Goal: Task Accomplishment & Management: Use online tool/utility

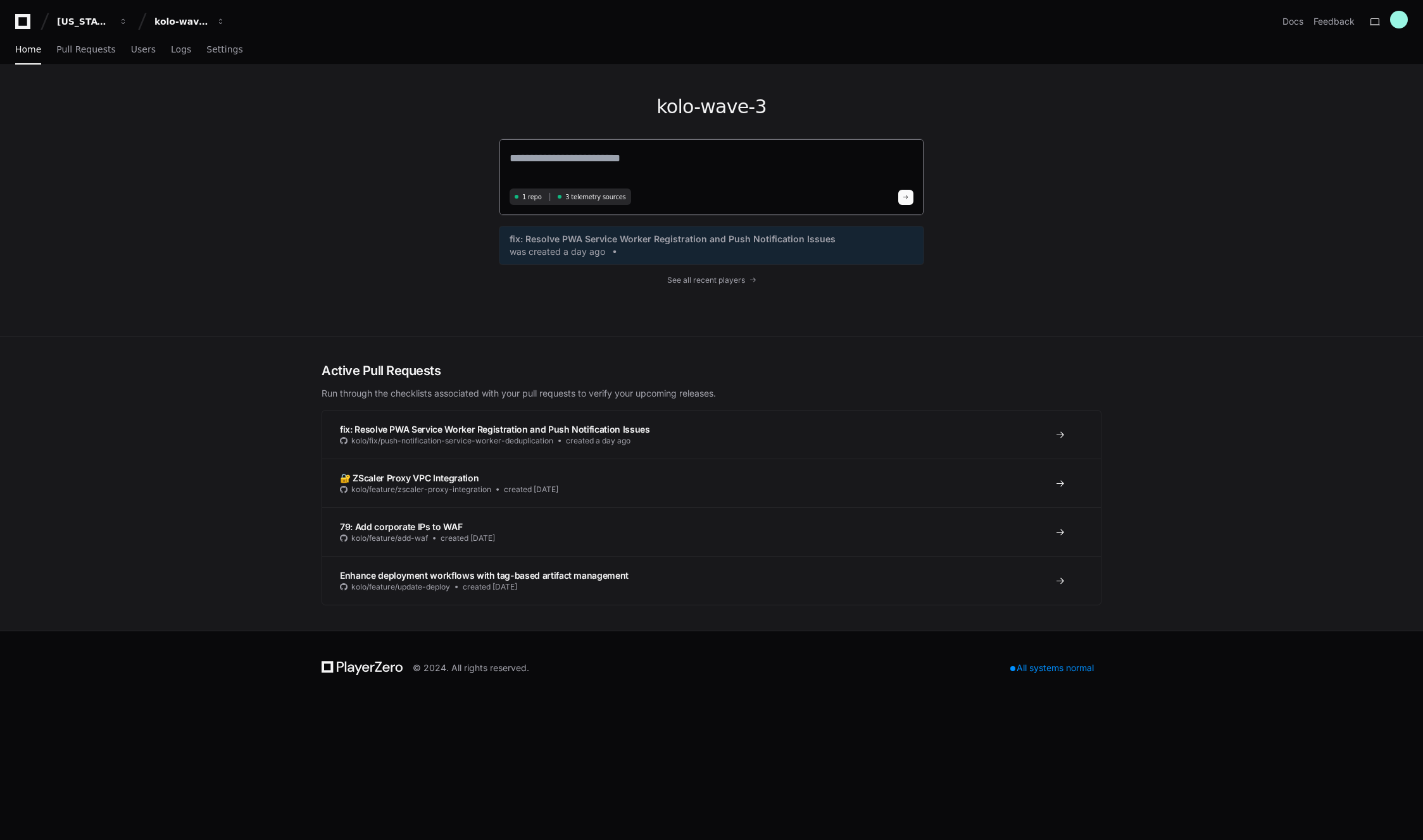
click at [592, 199] on span "3 telemetry sources" at bounding box center [595, 197] width 60 height 9
click at [171, 52] on span "Logs" at bounding box center [182, 49] width 21 height 8
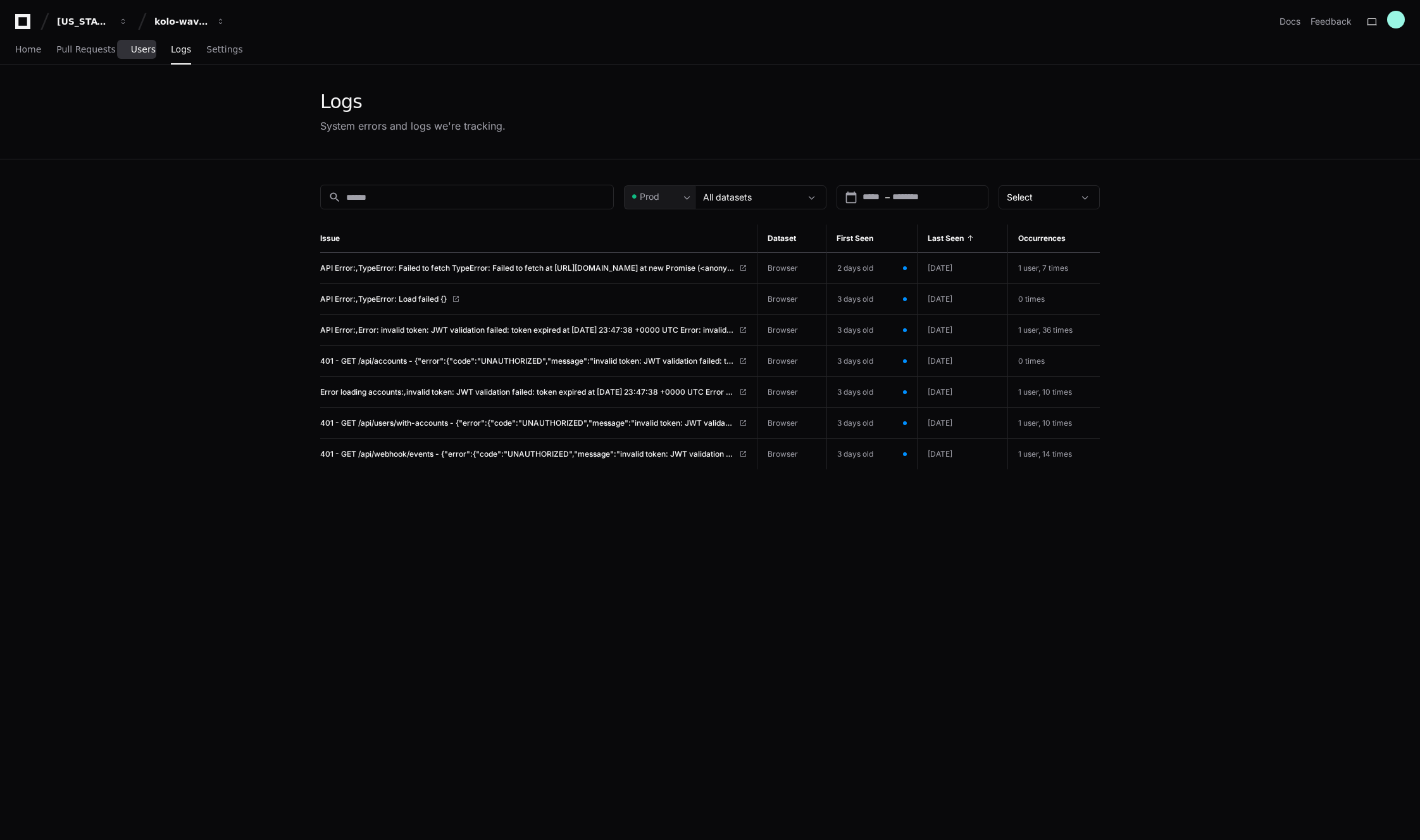
click at [131, 49] on span "Users" at bounding box center [143, 49] width 24 height 8
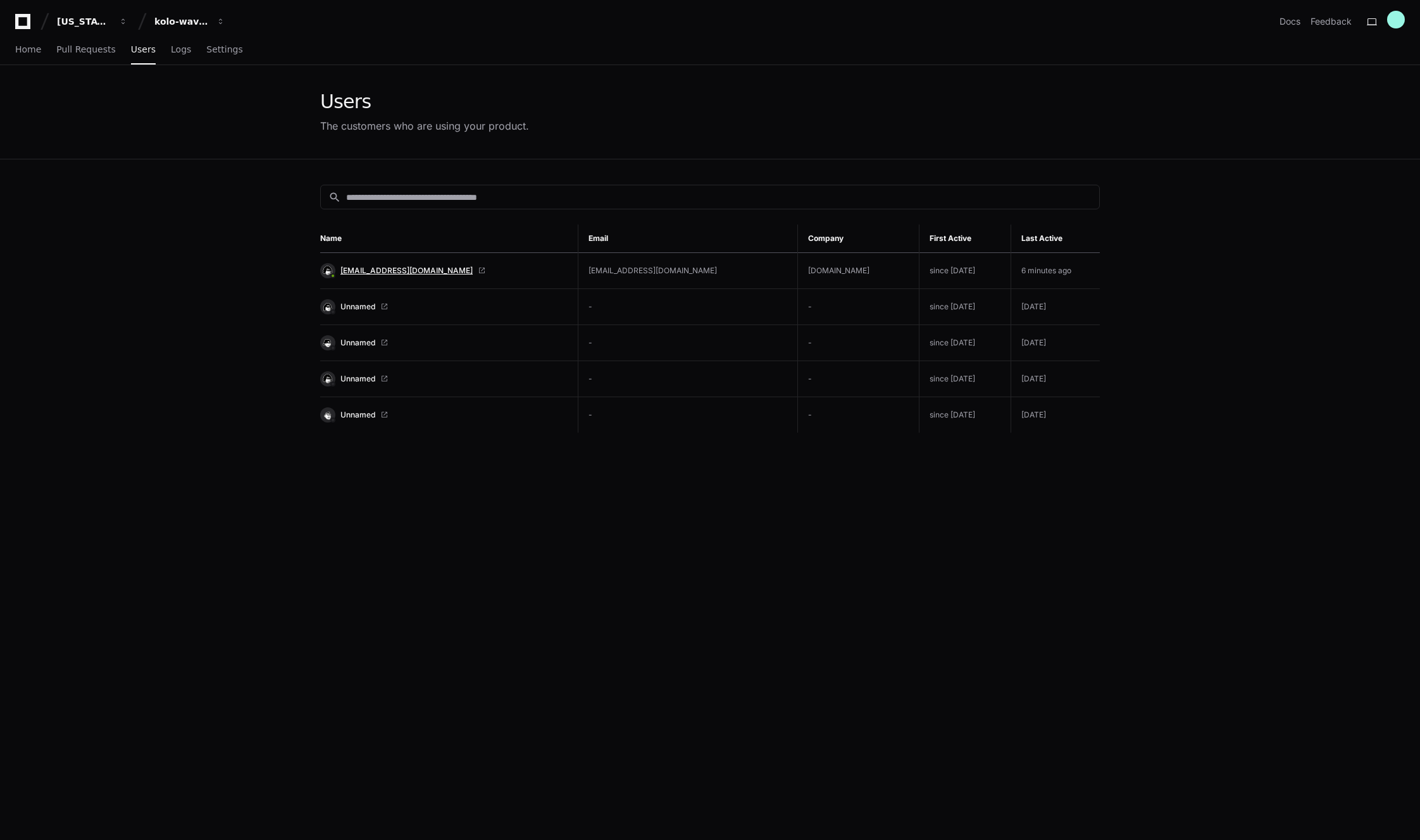
click at [389, 272] on span "[EMAIL_ADDRESS][DOMAIN_NAME]" at bounding box center [407, 270] width 133 height 10
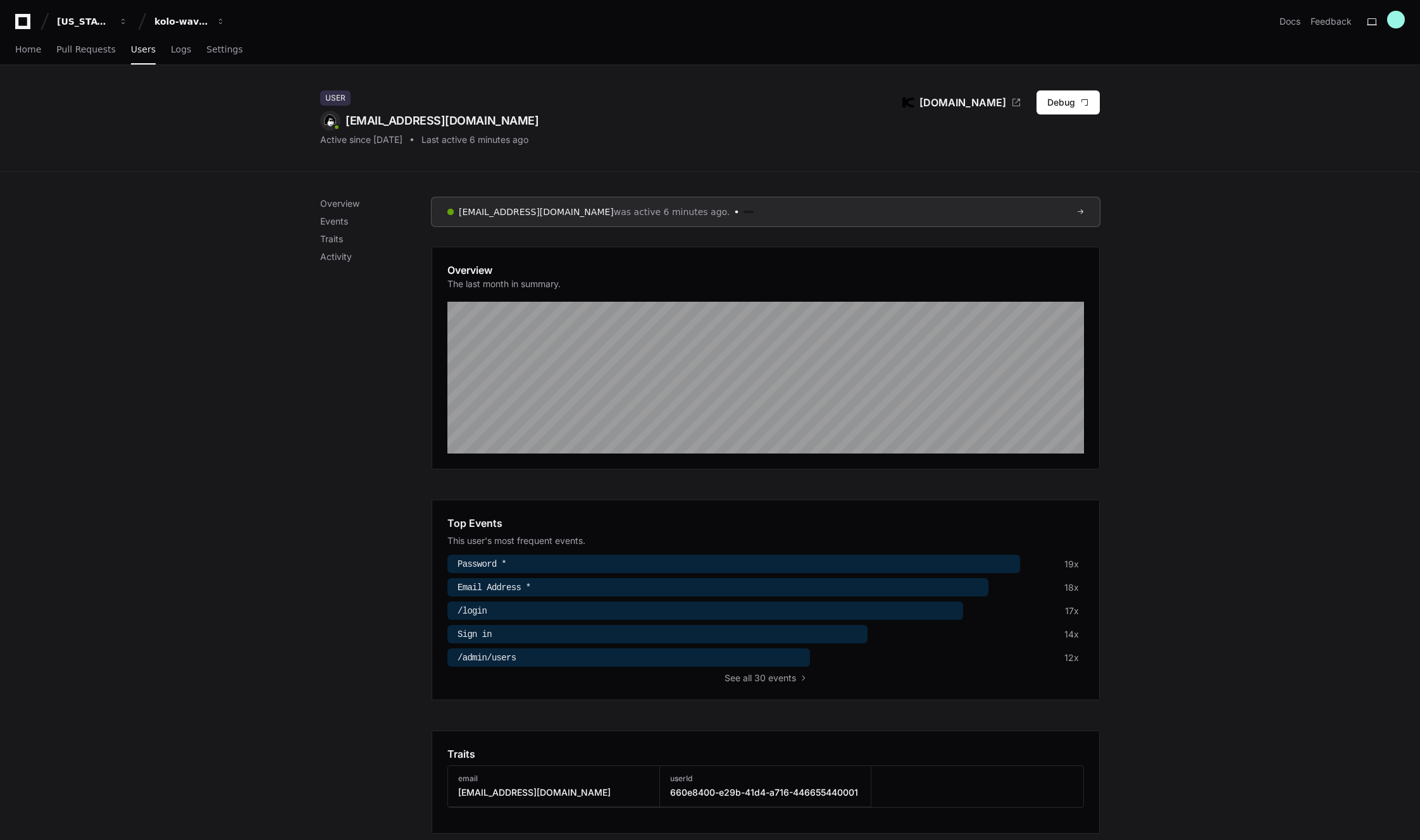
click at [1232, 112] on div "User admin@kolo.com Active since 9 days ago Last active 6 minutes ago Kolo.com …" at bounding box center [710, 119] width 1420 height 107
click at [1343, 153] on div "User admin@kolo.com Active since 9 days ago Last active 6 minutes ago Kolo.com …" at bounding box center [710, 119] width 1420 height 107
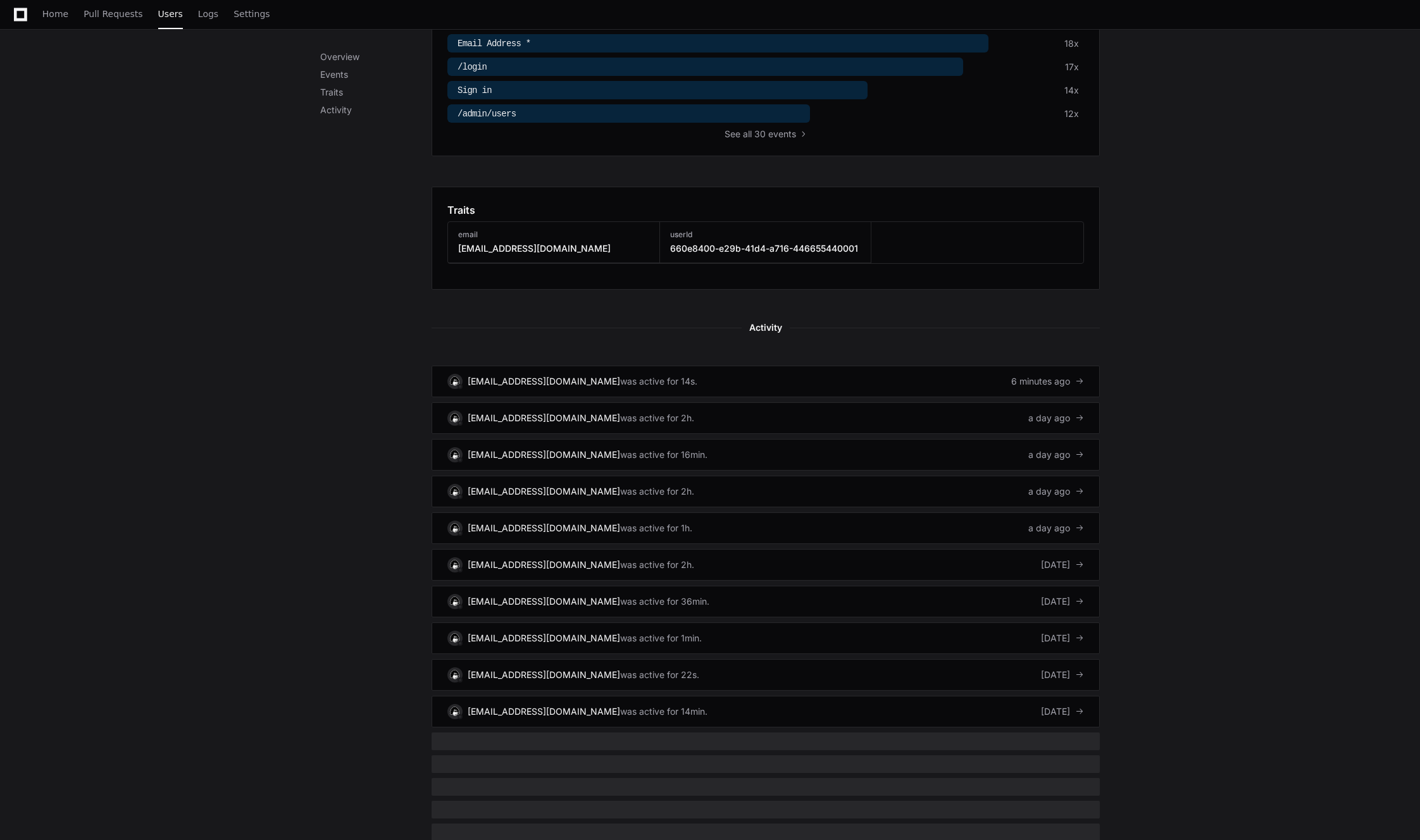
scroll to position [546, 0]
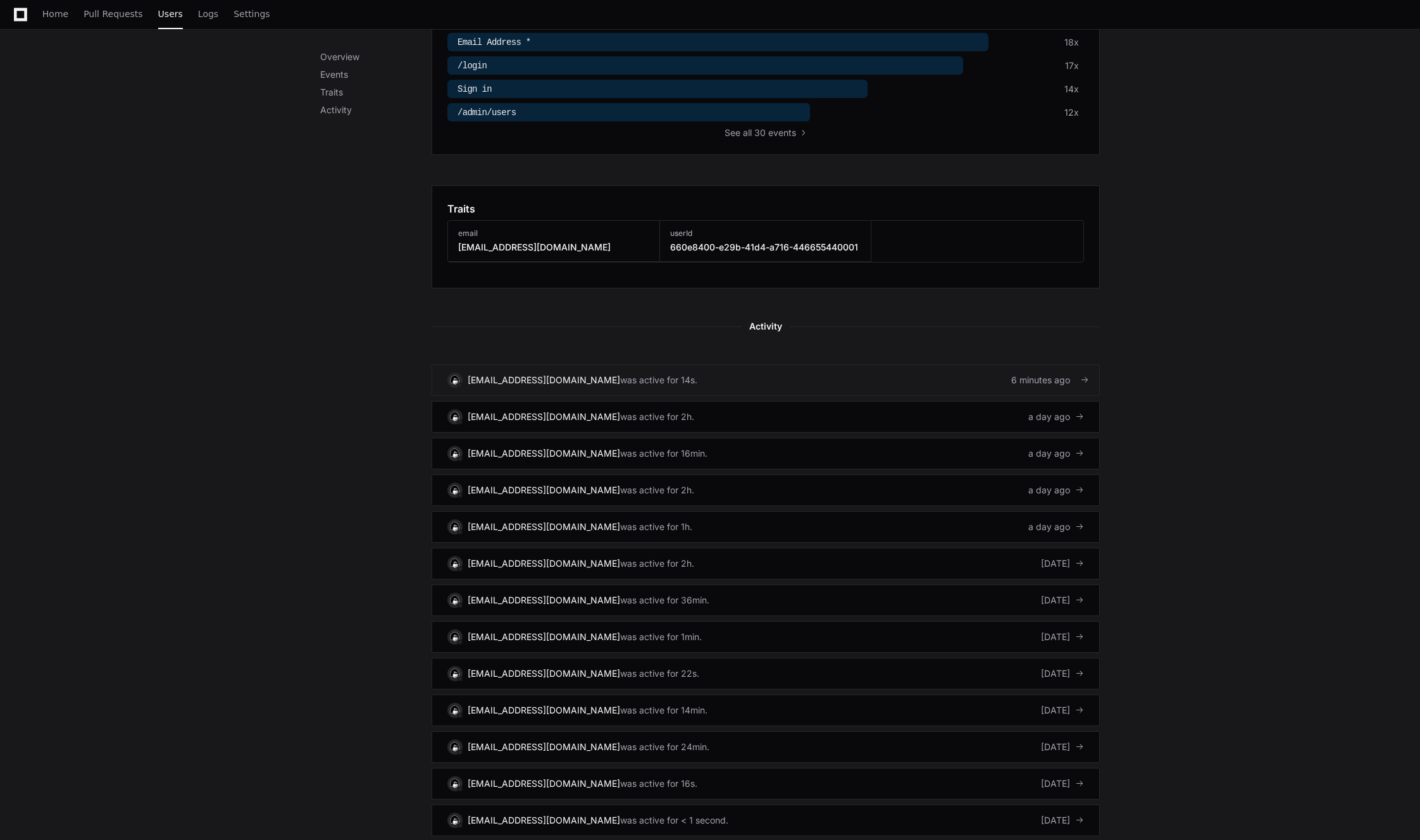
click at [620, 381] on div "was active for 14s." at bounding box center [659, 379] width 77 height 12
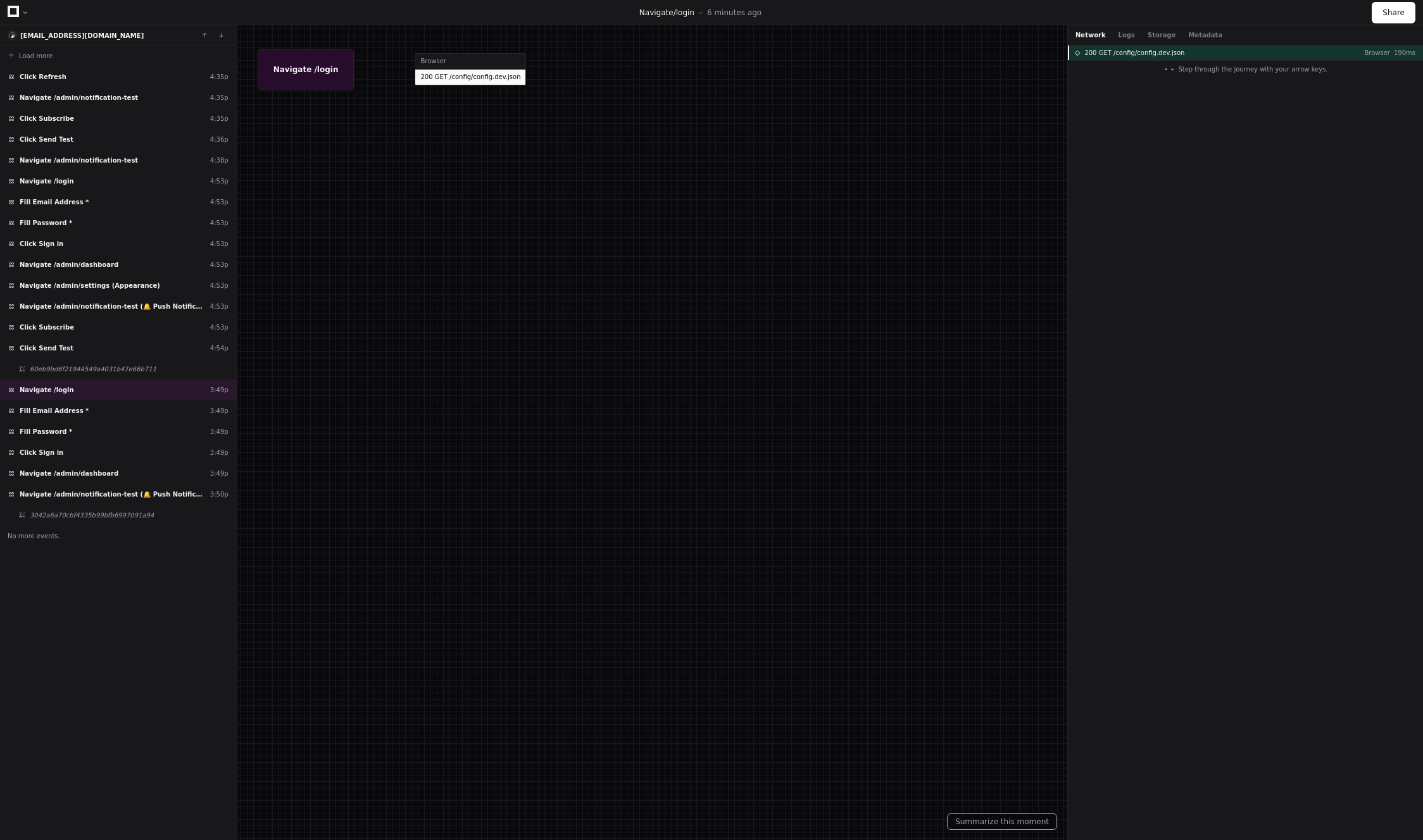
click at [1170, 55] on span "200 GET /config/config.dev.json" at bounding box center [1134, 53] width 100 height 9
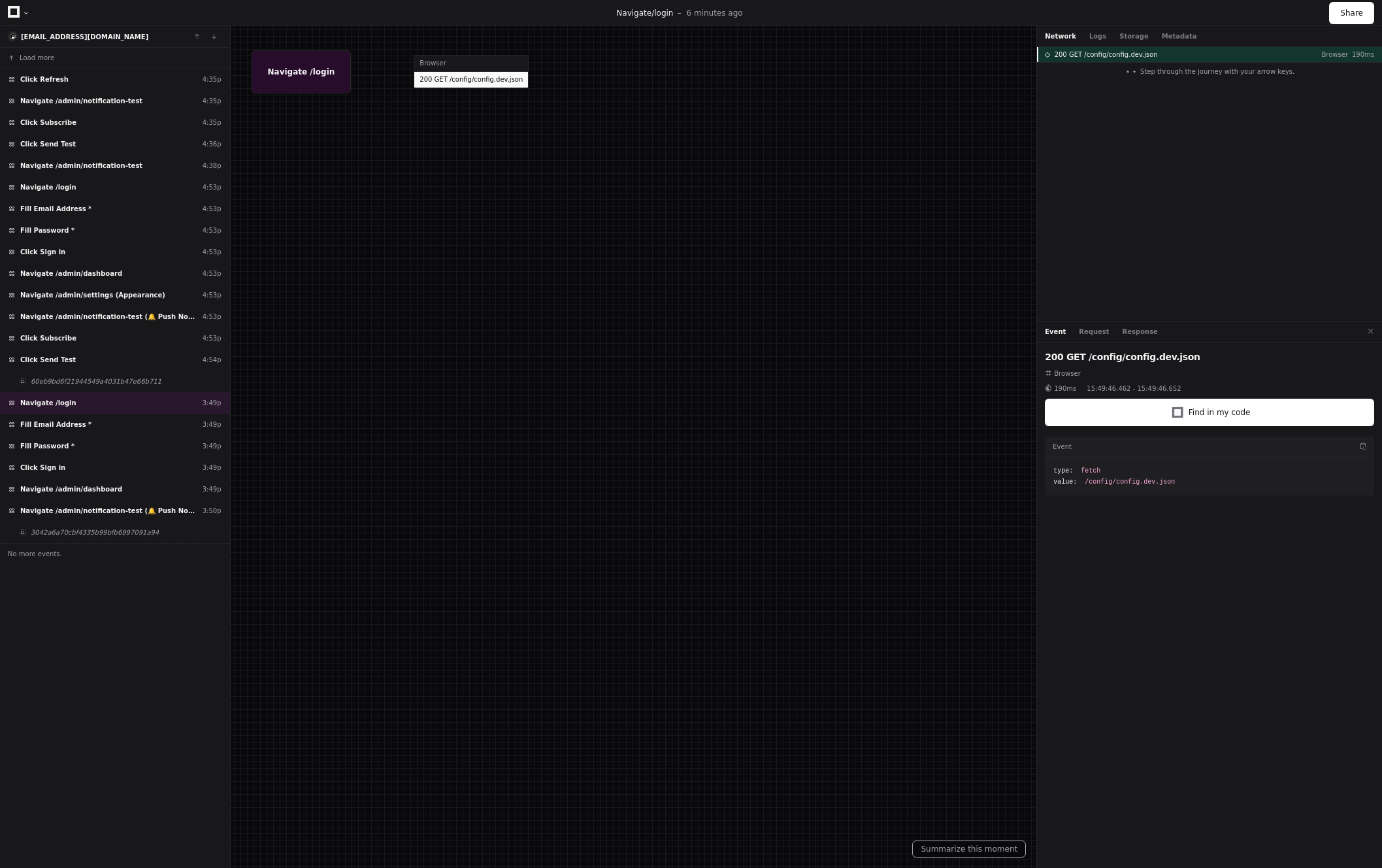
click at [1098, 56] on span "200 GET /config/config.dev.json" at bounding box center [1106, 54] width 103 height 10
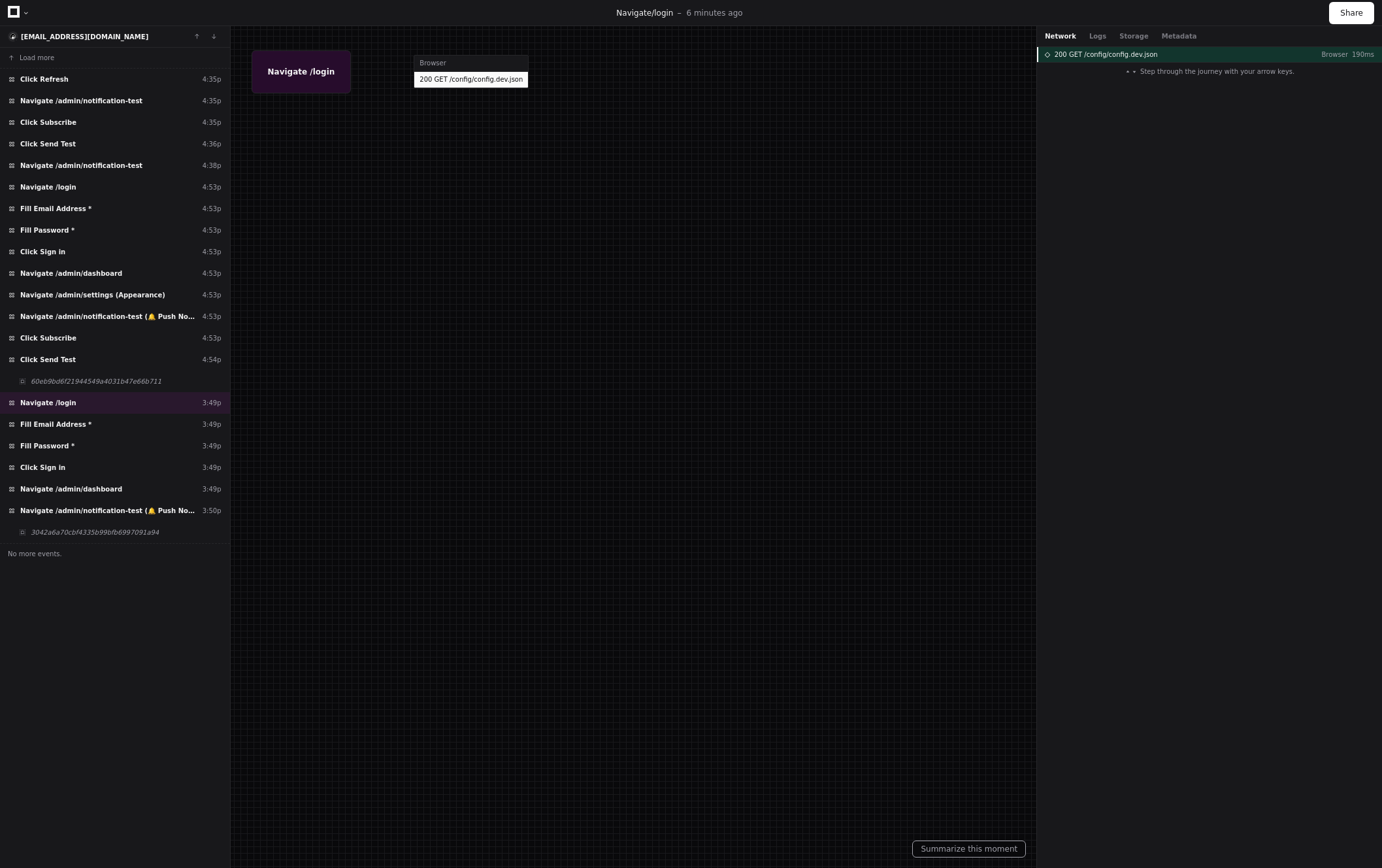
click at [1343, 52] on p "Browser" at bounding box center [1330, 54] width 37 height 10
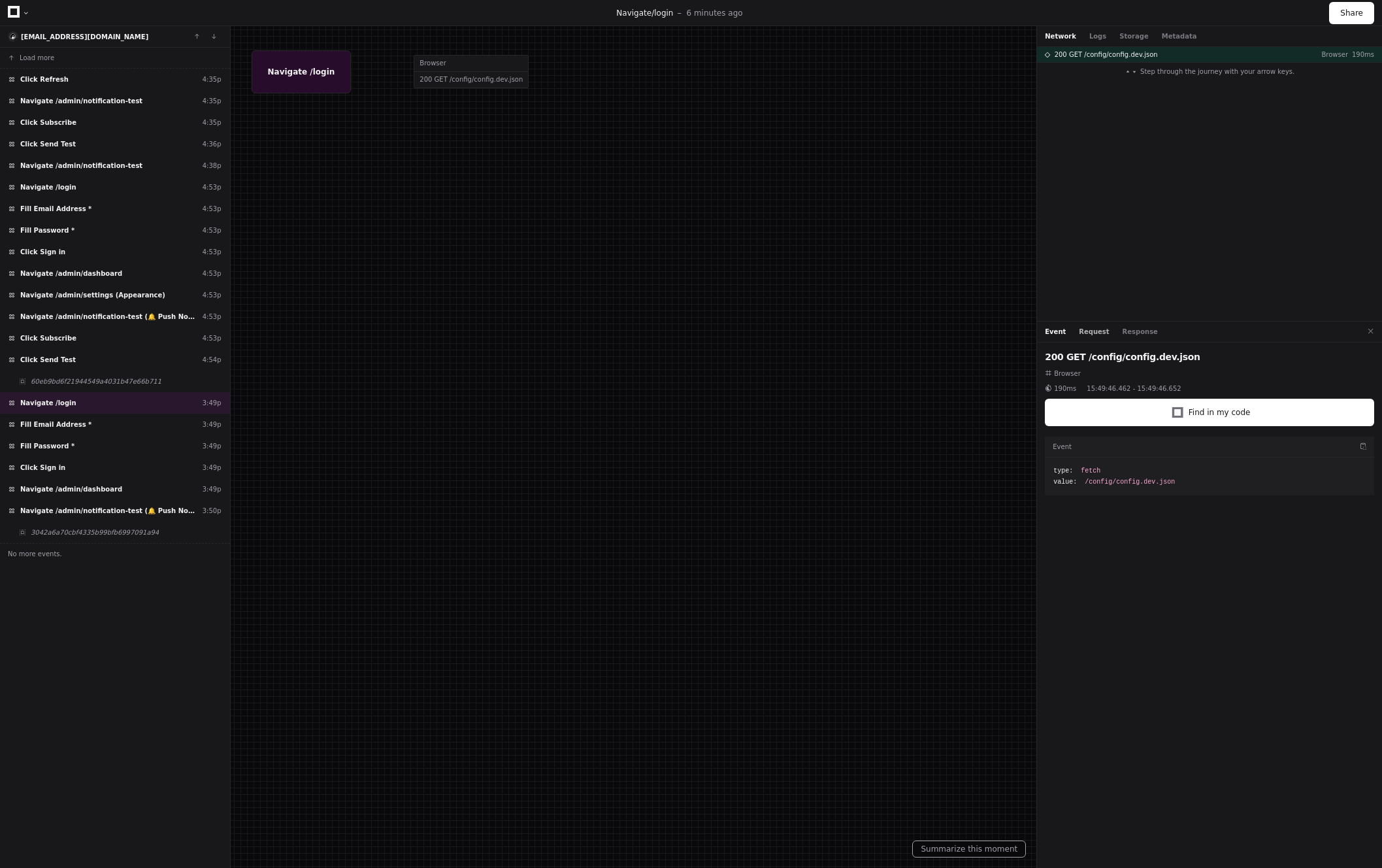
click at [1094, 334] on button "Request" at bounding box center [1093, 331] width 30 height 10
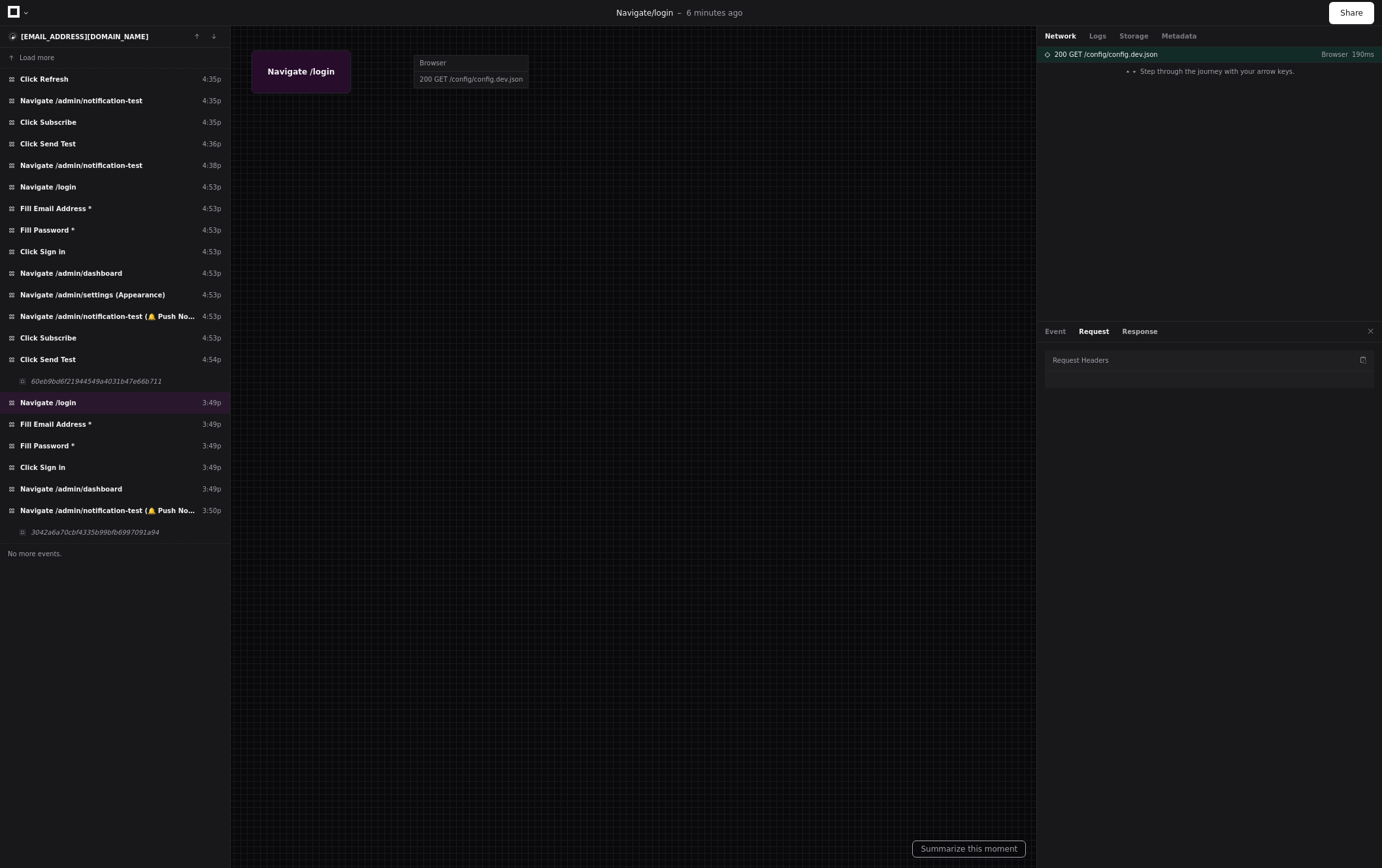
click at [1126, 334] on button "Response" at bounding box center [1140, 331] width 35 height 10
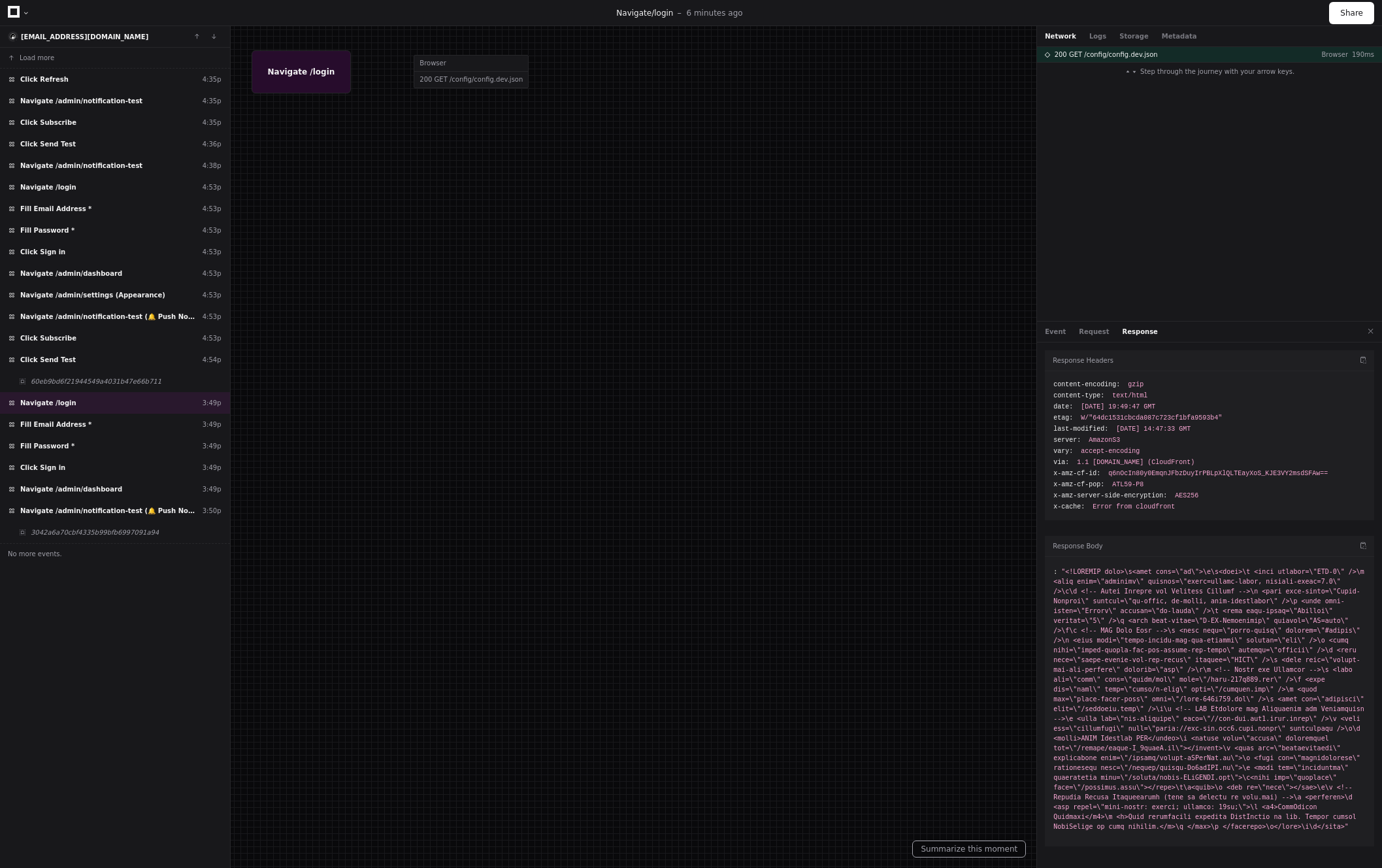
drag, startPoint x: 1036, startPoint y: 304, endPoint x: 962, endPoint y: 304, distance: 74.0
click at [962, 304] on div "admin@kolo.com Load more Click Refresh 4:35p Navigate /admin/notification-test …" at bounding box center [691, 447] width 1382 height 842
drag, startPoint x: 1034, startPoint y: 272, endPoint x: 1019, endPoint y: 270, distance: 15.1
click at [1011, 271] on div "admin@kolo.com Load more Click Refresh 4:35p Navigate /admin/notification-test …" at bounding box center [691, 447] width 1382 height 842
click at [1120, 255] on div "200 GET /config/config.dev.json Browser 190ms Step through the journey with you…" at bounding box center [1209, 184] width 345 height 274
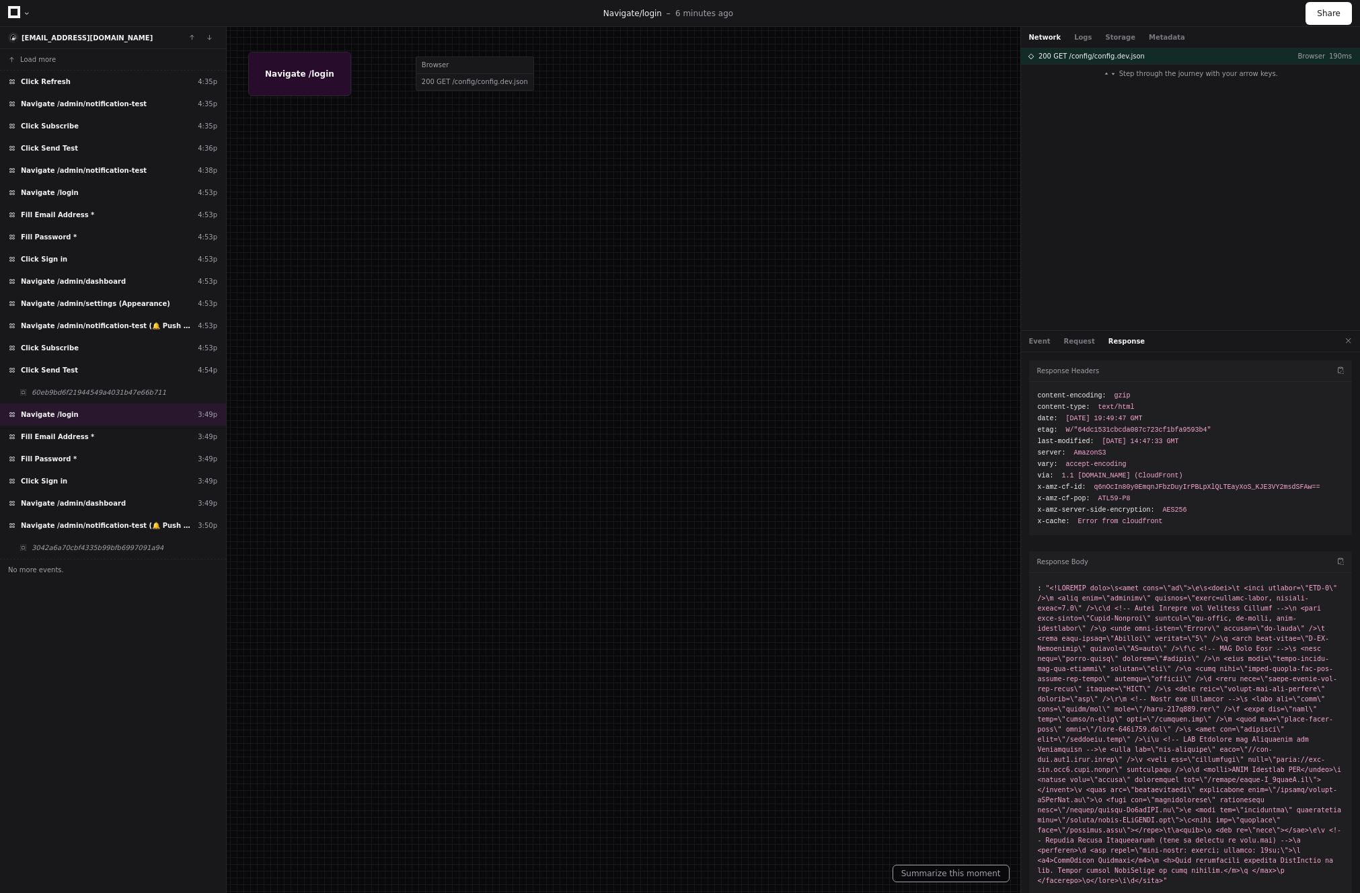
click at [1073, 43] on div "Network Logs Storage Metadata" at bounding box center [1191, 38] width 340 height 22
click at [1076, 39] on button "Logs" at bounding box center [1082, 37] width 17 height 10
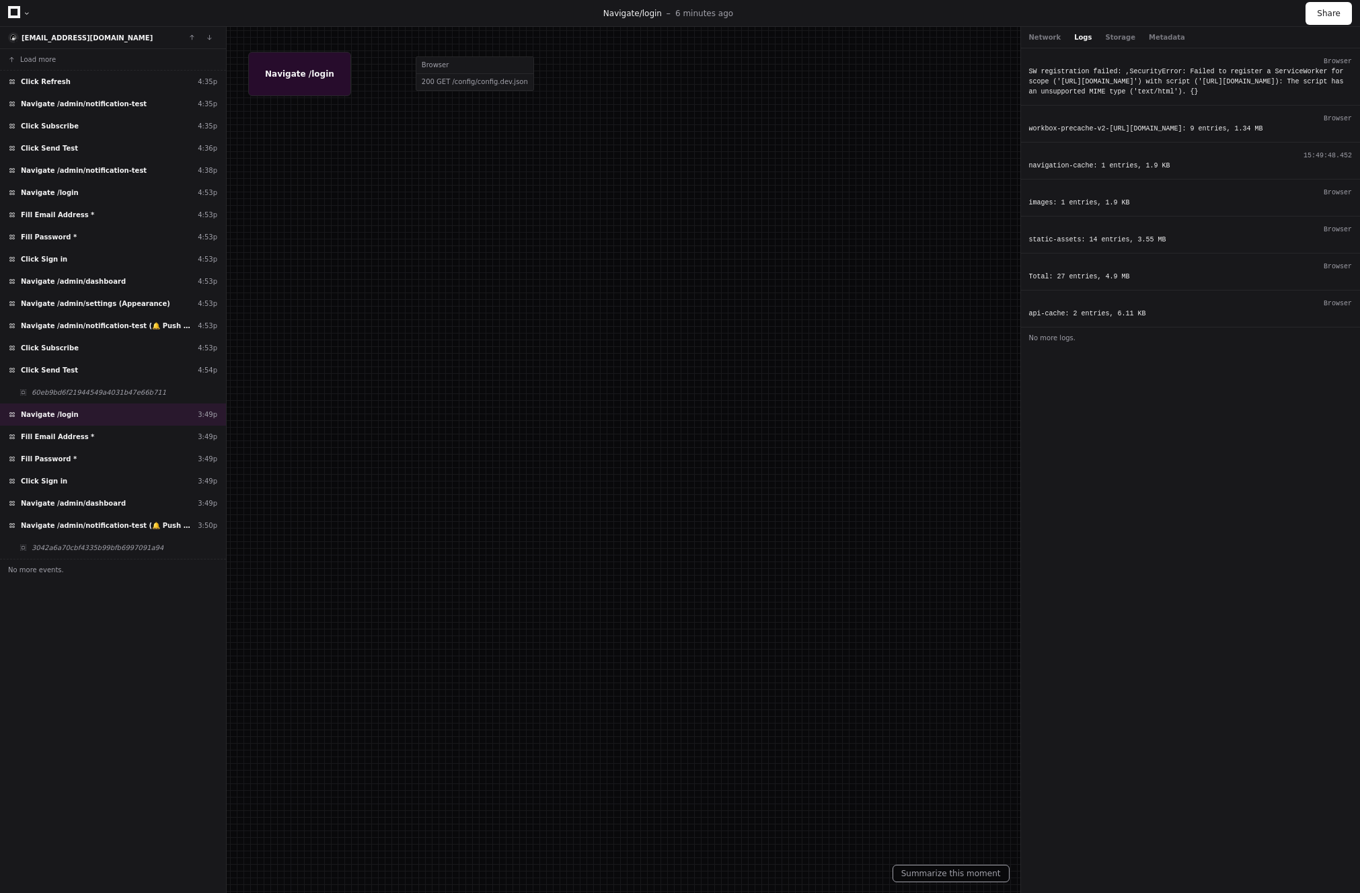
click at [1105, 171] on div "navigation-cache: 1 entries, 1.9 KB" at bounding box center [1190, 166] width 323 height 10
click at [1050, 343] on span "No more logs." at bounding box center [1052, 338] width 47 height 10
click at [1045, 34] on button "Network" at bounding box center [1045, 37] width 32 height 10
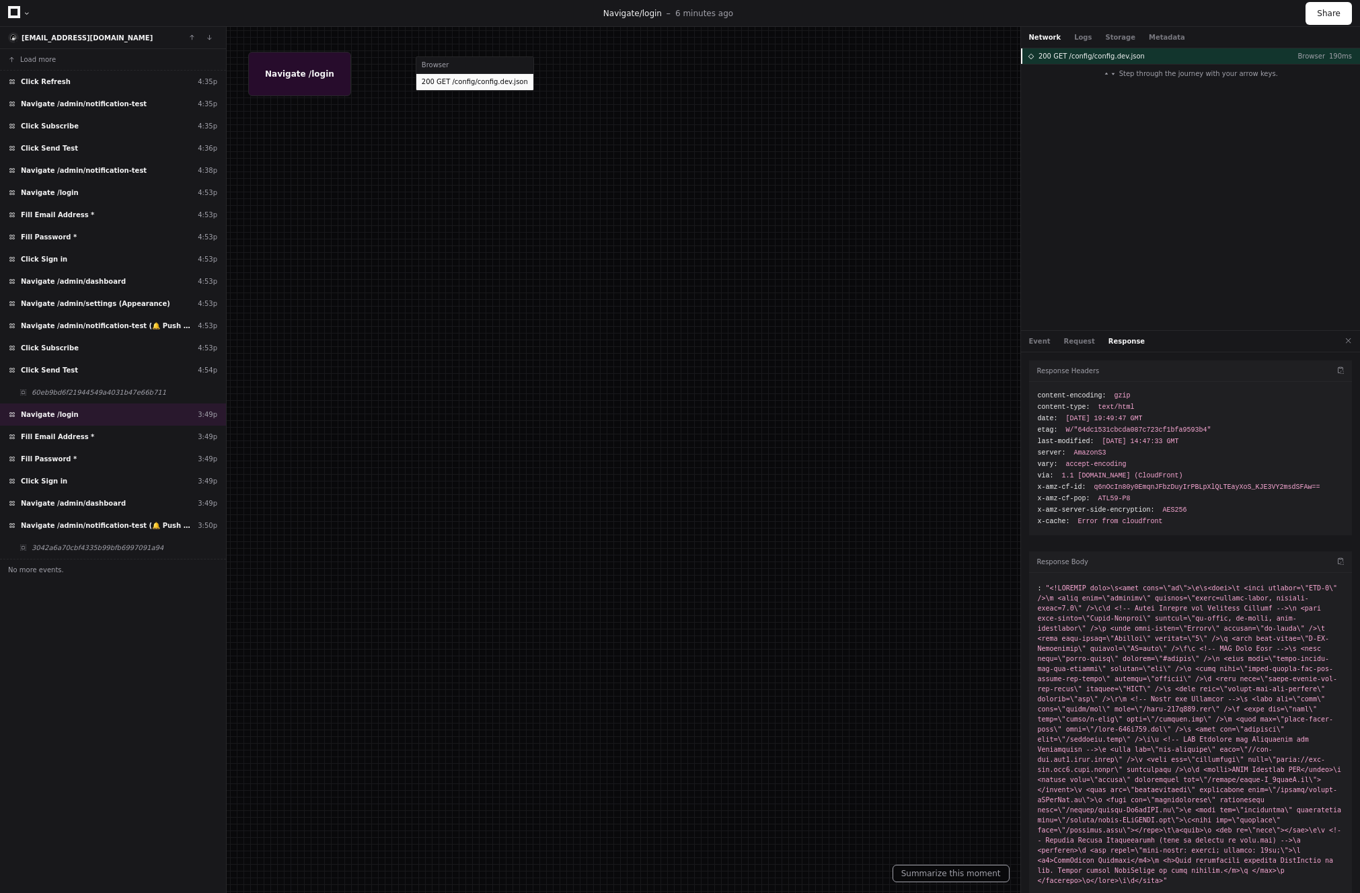
click at [1111, 54] on span "200 GET /config/config.dev.json" at bounding box center [1091, 56] width 106 height 10
click at [91, 332] on div "Navigate /admin/notification-test (🔔 Push Notifications) 4:53p" at bounding box center [113, 326] width 226 height 22
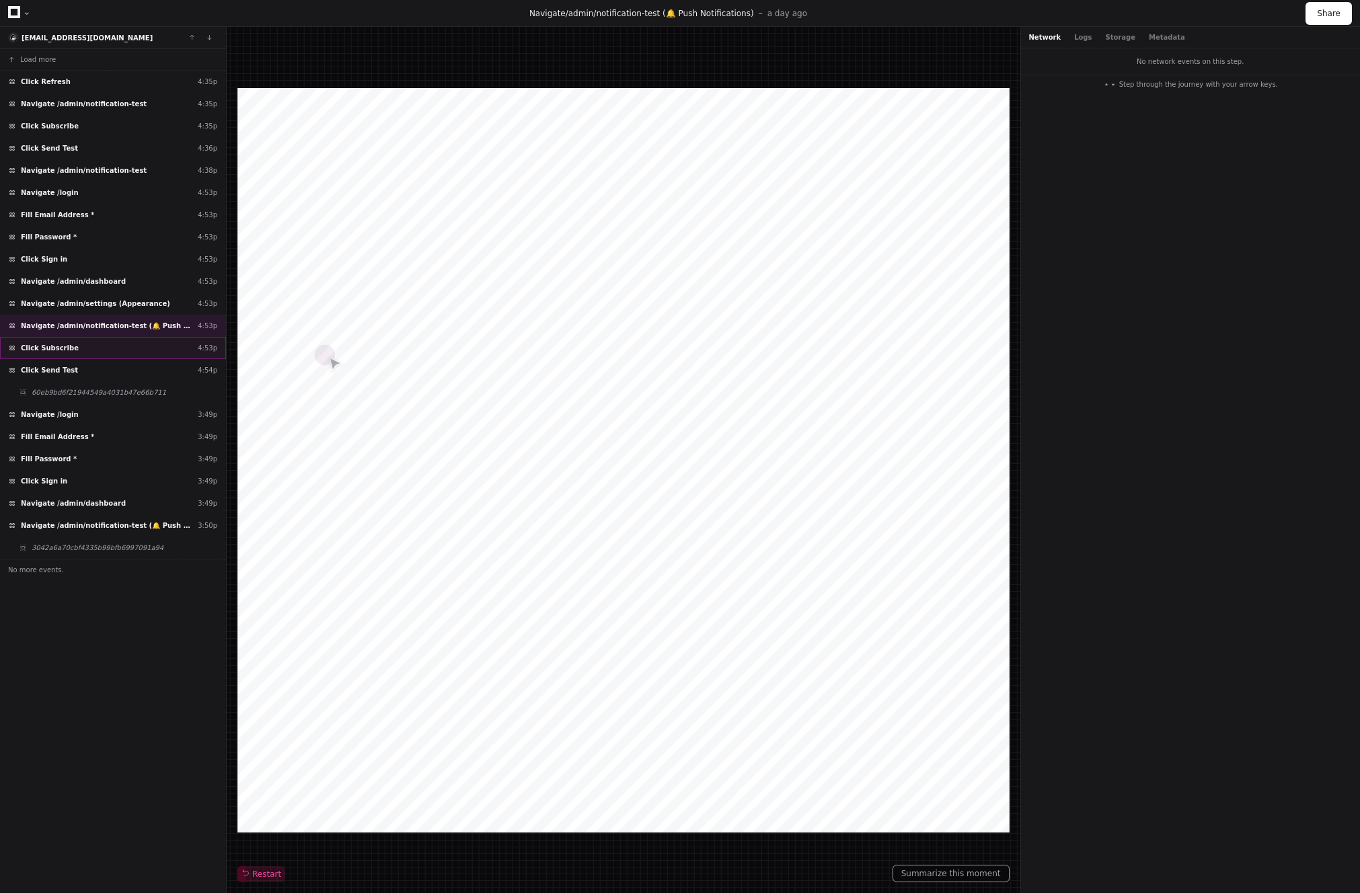
click at [77, 342] on div "Click Subscribe 4:53p" at bounding box center [113, 348] width 226 height 22
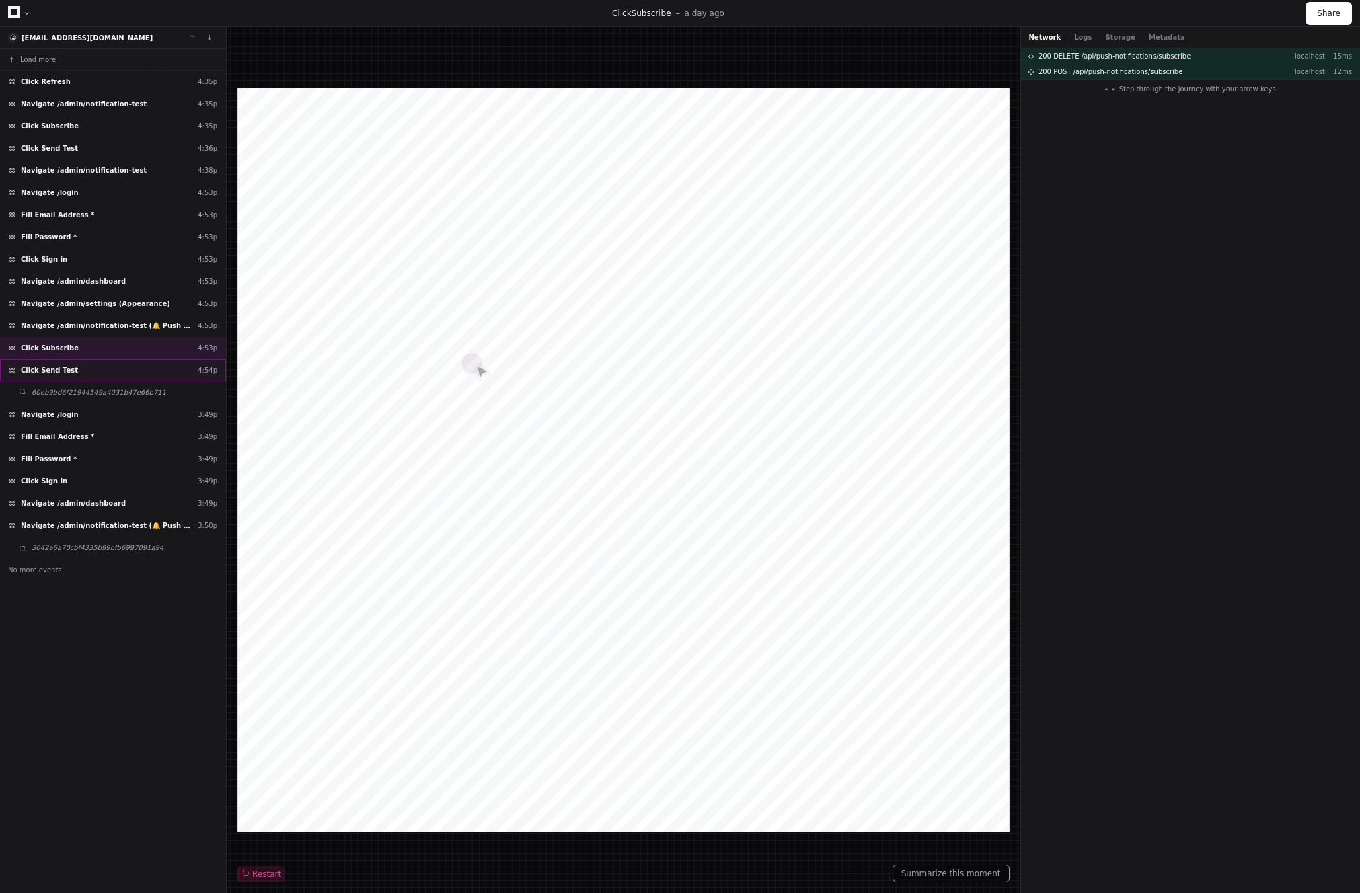
click at [79, 370] on div "Click Send Test 4:54p" at bounding box center [113, 370] width 226 height 22
click at [80, 407] on div "Navigate /login 3:49p" at bounding box center [113, 414] width 226 height 22
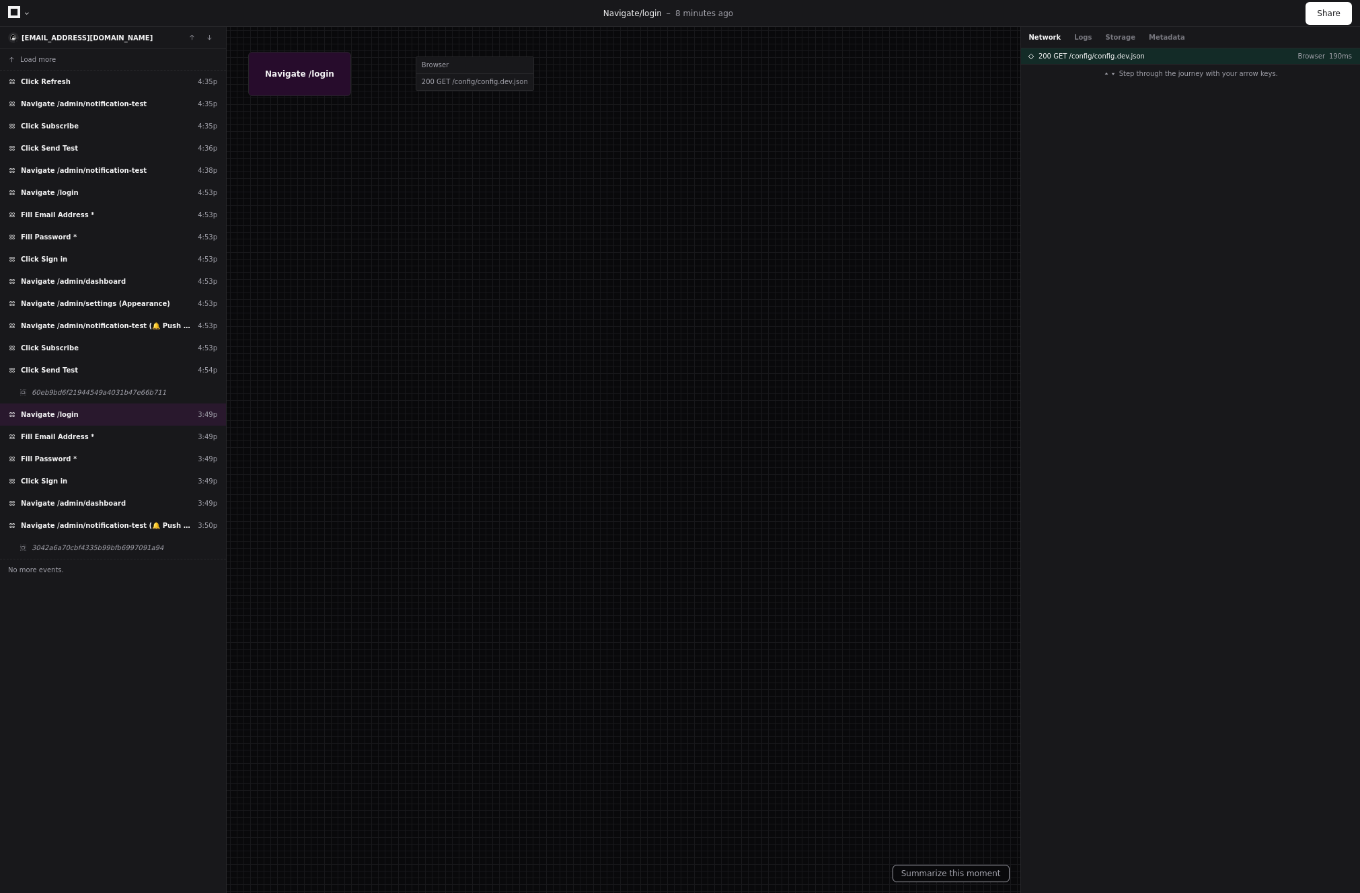
click at [25, 12] on div at bounding box center [27, 13] width 8 height 8
click at [28, 13] on div at bounding box center [27, 13] width 8 height 8
click at [28, 15] on div at bounding box center [27, 13] width 8 height 8
click at [345, 198] on div at bounding box center [680, 446] width 1360 height 893
click at [371, 204] on div at bounding box center [680, 446] width 1360 height 893
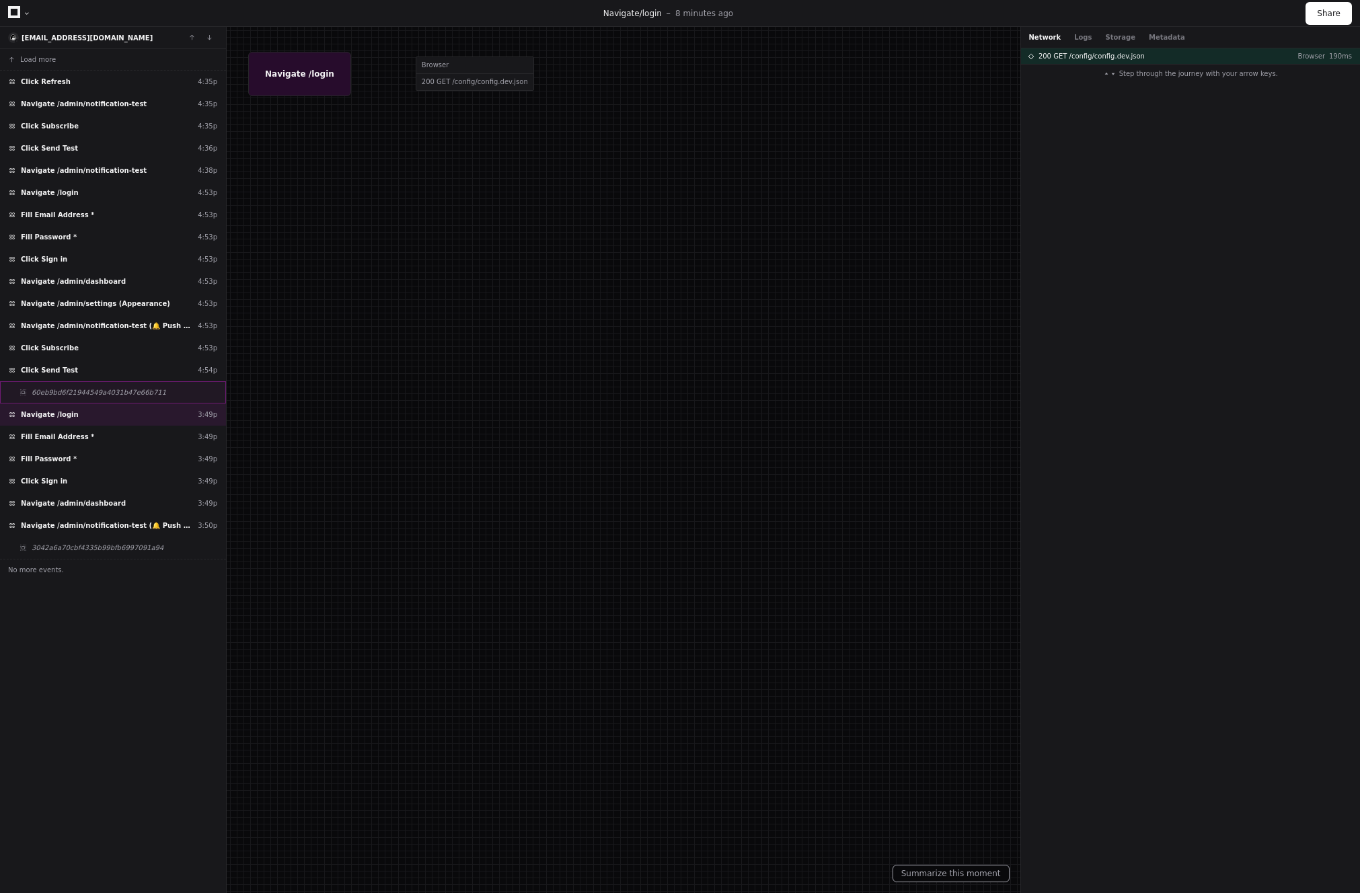
click at [77, 391] on span "60eb9bd6f21944549a4031b47e66b711" at bounding box center [99, 392] width 134 height 10
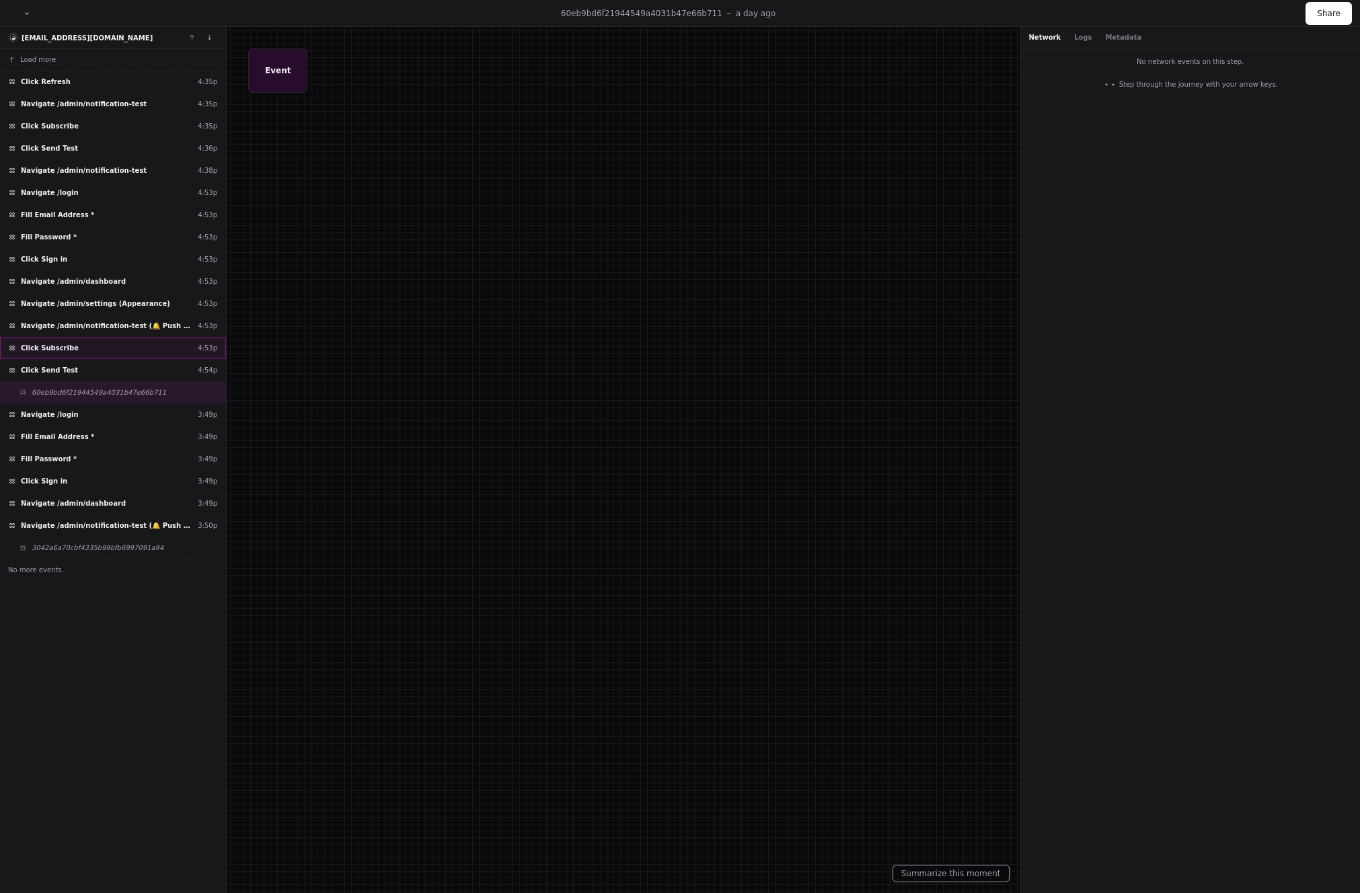
click at [69, 348] on span "Click Subscribe" at bounding box center [50, 348] width 58 height 10
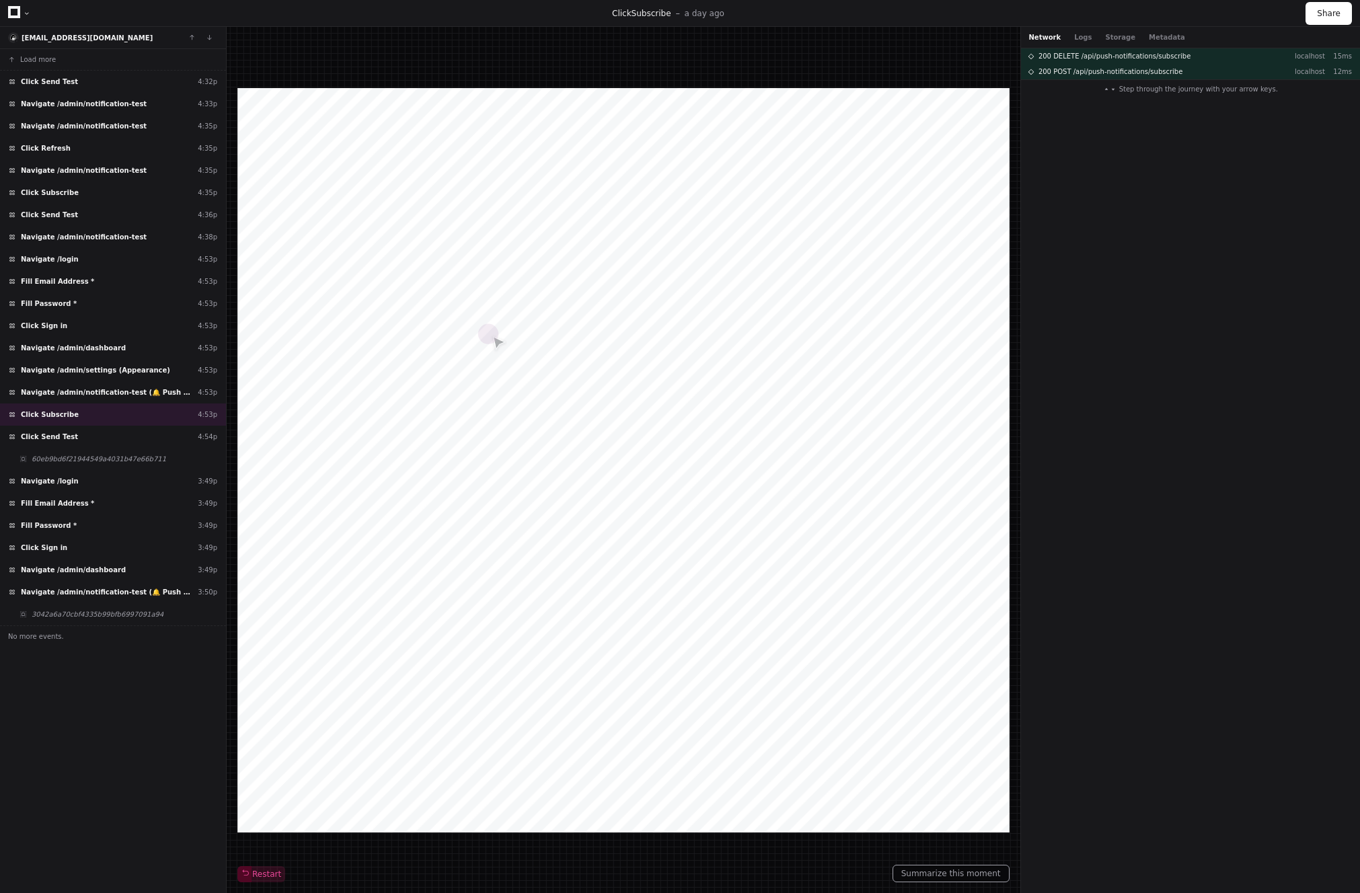
click at [472, 48] on div "Restart" at bounding box center [623, 460] width 772 height 845
click at [23, 14] on div at bounding box center [27, 13] width 8 height 8
click at [24, 13] on div at bounding box center [27, 13] width 8 height 8
click at [383, 56] on div "Restart" at bounding box center [623, 460] width 772 height 845
click at [1095, 411] on div "200 DELETE /api/push-notifications/subscribe localhost 15ms 200 POST /api/push-…" at bounding box center [1191, 470] width 340 height 845
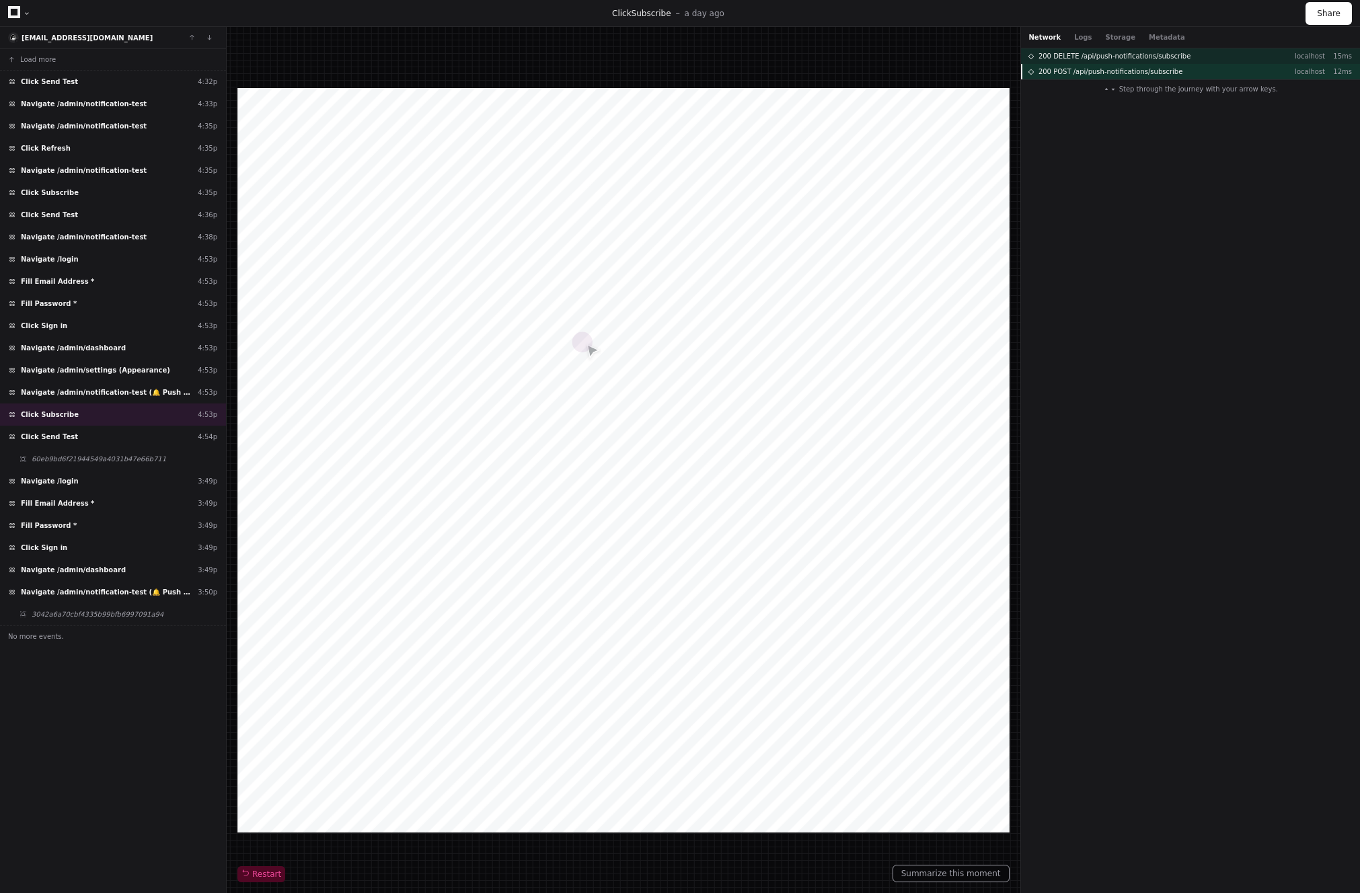
click at [1169, 71] on span "200 POST /api/push-notifications/subscribe" at bounding box center [1110, 72] width 144 height 10
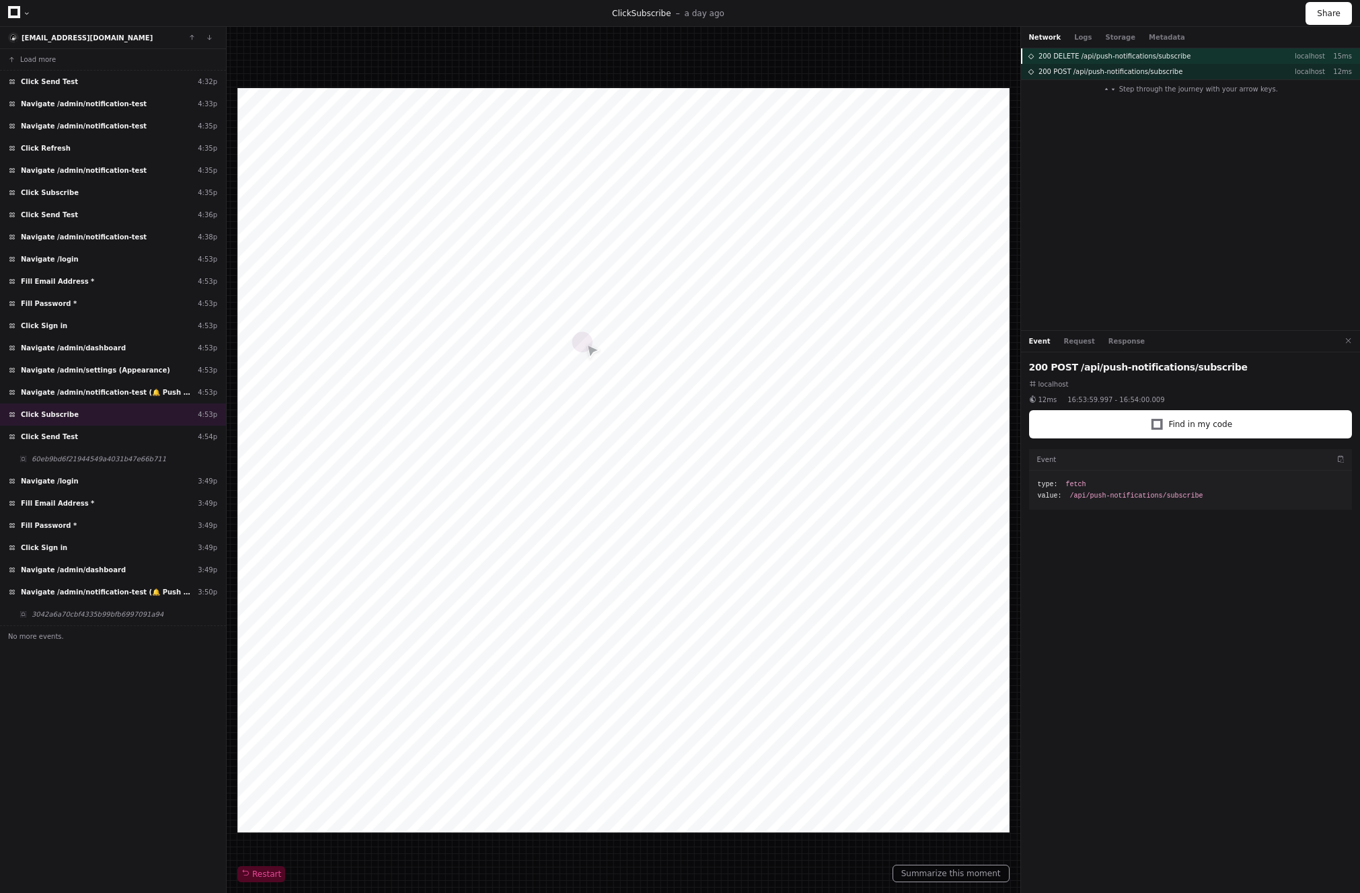
click at [1169, 53] on span "200 DELETE /api/push-notifications/subscribe" at bounding box center [1114, 56] width 152 height 10
click at [1167, 71] on span "200 POST /api/push-notifications/subscribe" at bounding box center [1110, 72] width 144 height 10
click at [97, 219] on div "Click Send Test 4:36p" at bounding box center [113, 215] width 226 height 22
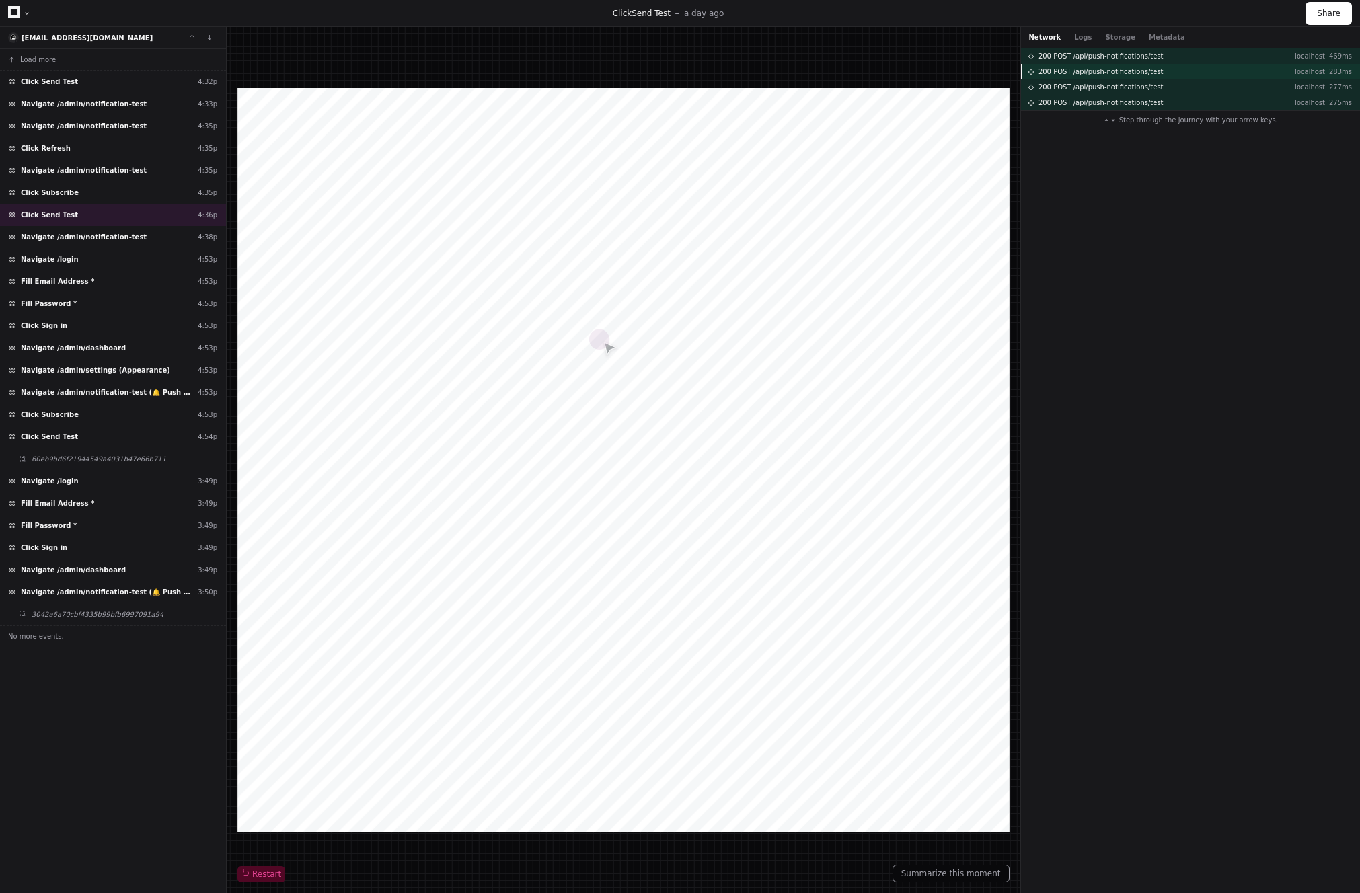
click at [1115, 73] on span "200 POST /api/push-notifications/test" at bounding box center [1100, 72] width 125 height 10
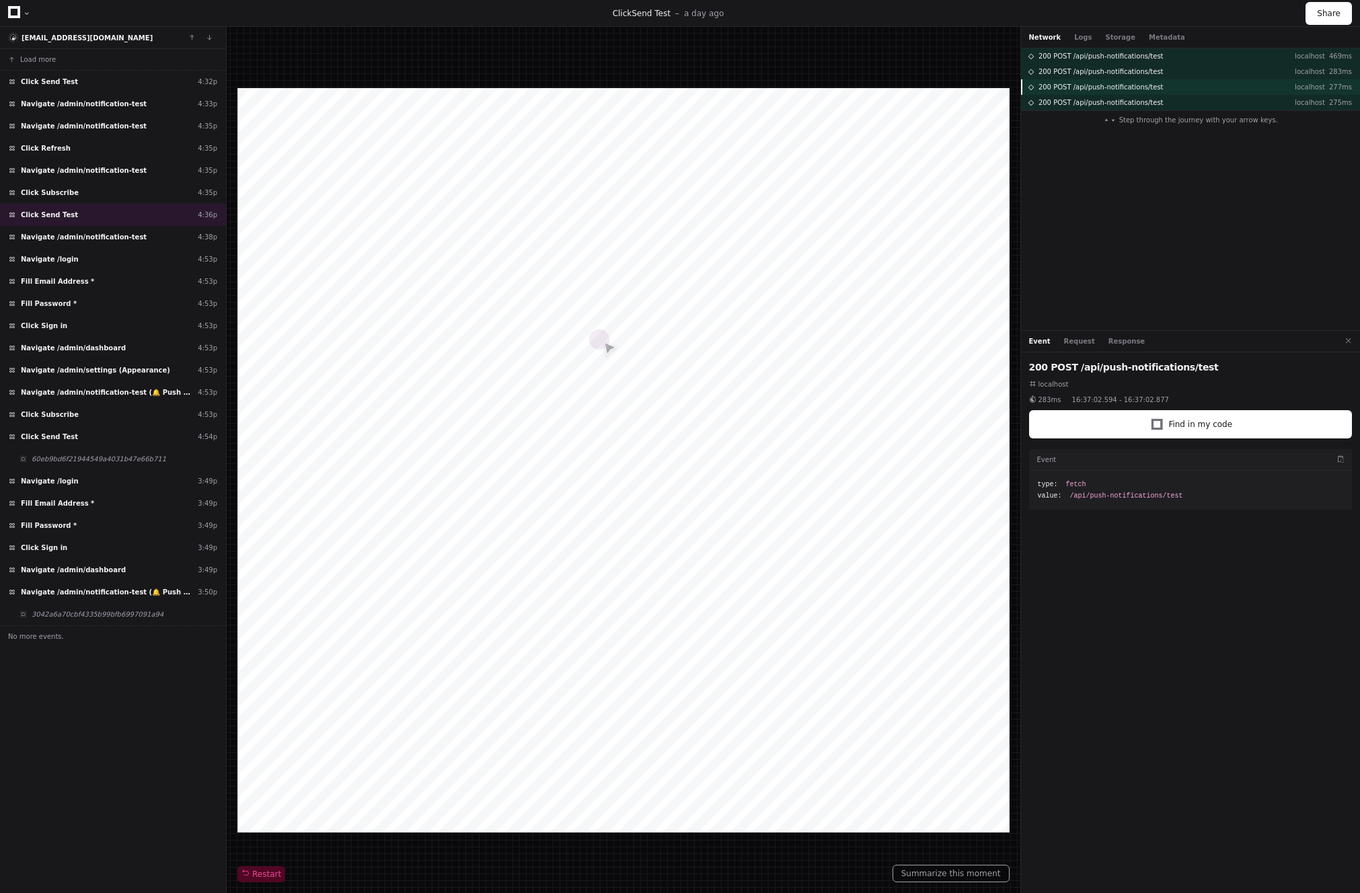
click at [1124, 86] on span "200 POST /api/push-notifications/test" at bounding box center [1100, 87] width 125 height 10
